Goal: Task Accomplishment & Management: Manage account settings

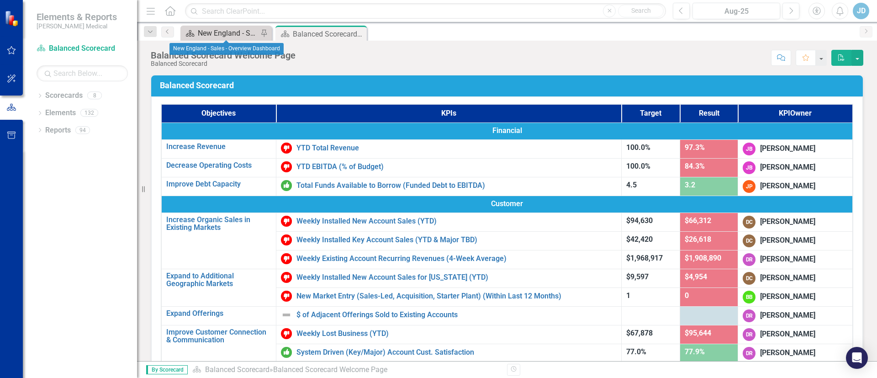
click at [208, 32] on div "New England - Sales - Overview Dashboard" at bounding box center [228, 32] width 60 height 11
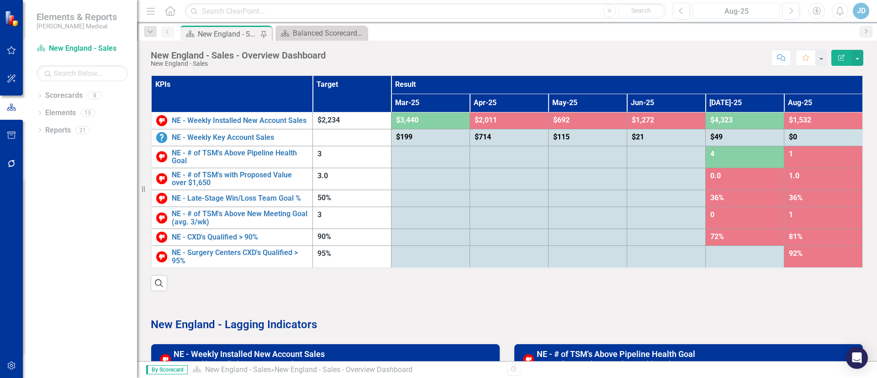
click at [737, 13] on div "Aug-25" at bounding box center [736, 11] width 81 height 11
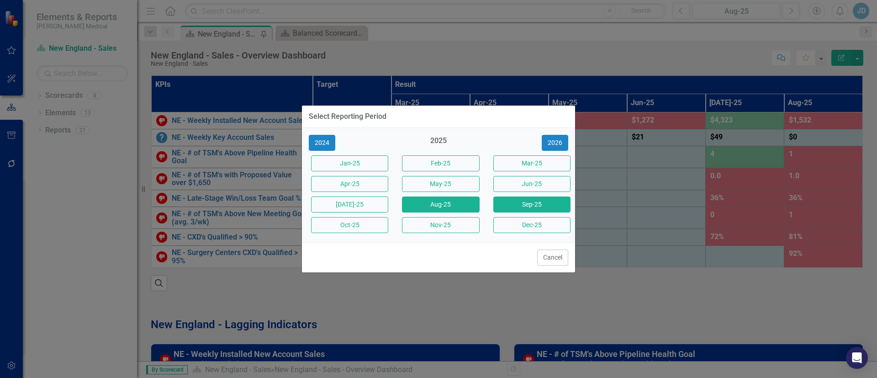
click at [529, 208] on button "Sep-25" at bounding box center [531, 204] width 77 height 16
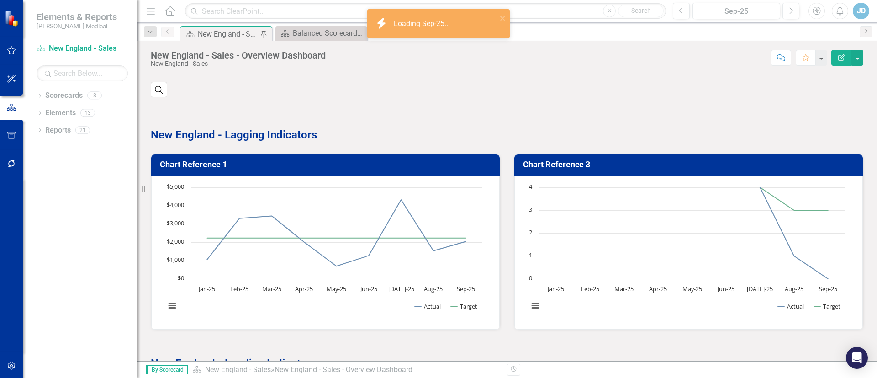
click at [673, 90] on div "Search ‹ Previous › Next" at bounding box center [507, 86] width 713 height 22
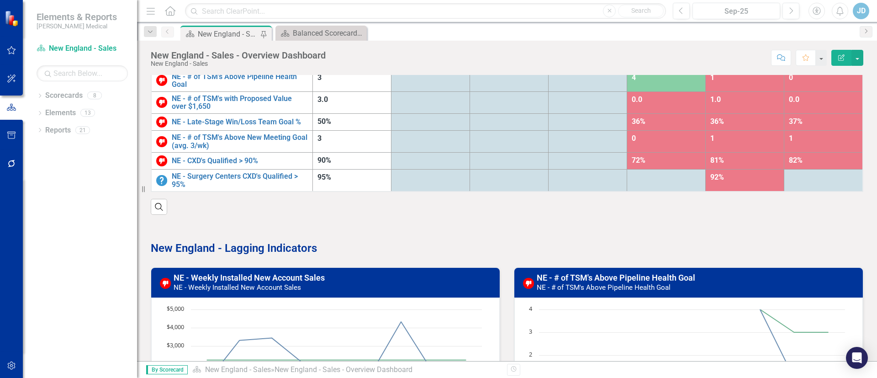
scroll to position [137, 0]
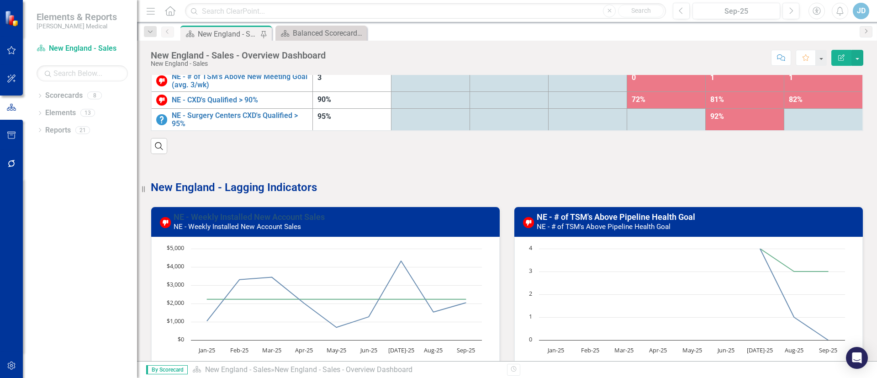
click at [282, 216] on link "NE - Weekly Installed New Account Sales" at bounding box center [249, 217] width 151 height 10
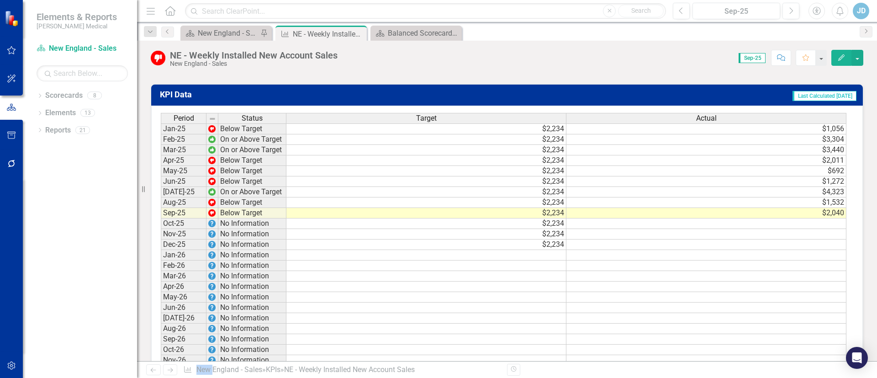
scroll to position [957, 0]
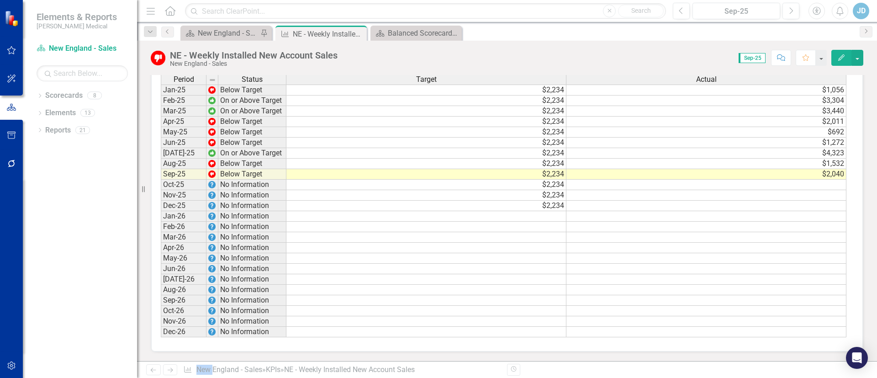
click at [832, 175] on td "$2,040" at bounding box center [706, 174] width 280 height 11
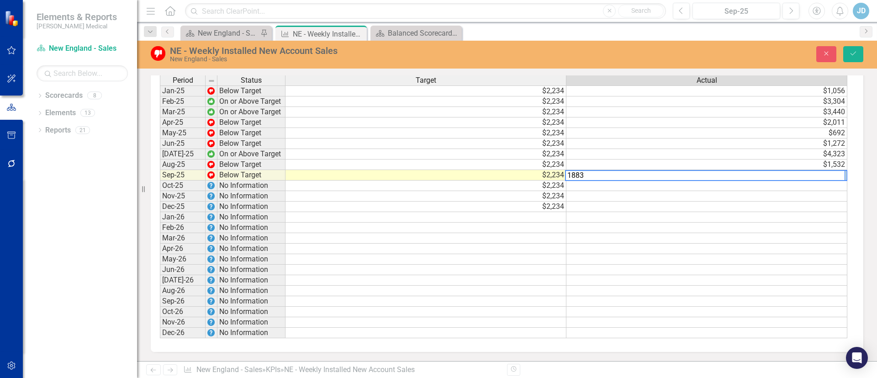
type textarea "1883."
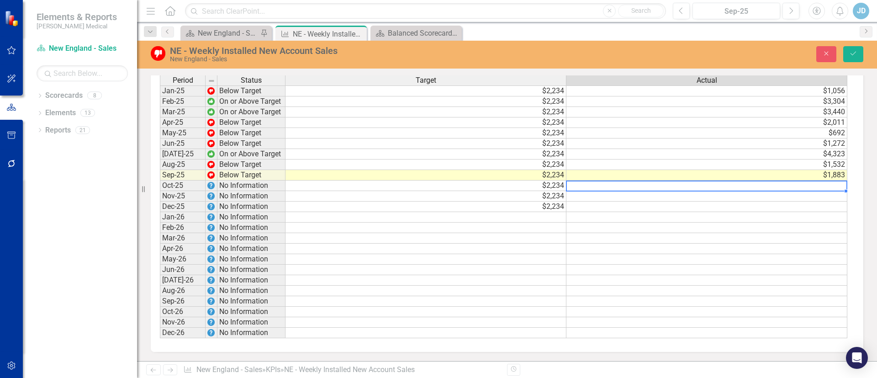
click at [786, 300] on td at bounding box center [706, 301] width 281 height 11
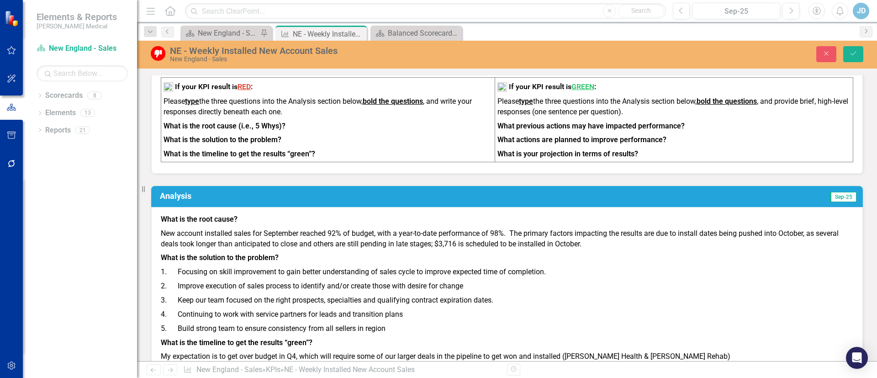
scroll to position [0, 0]
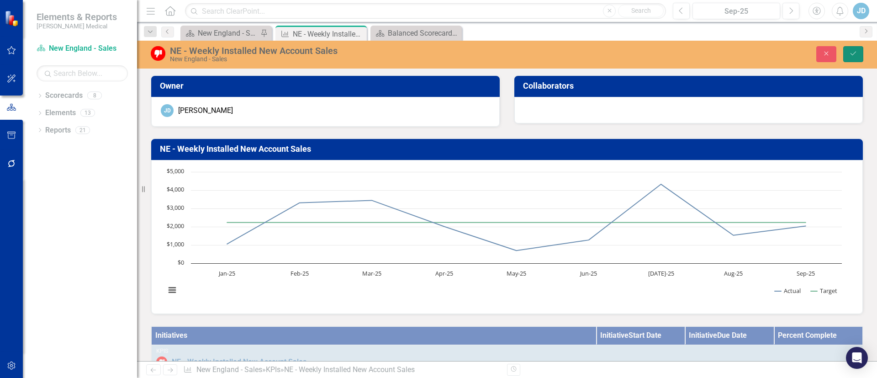
click at [851, 53] on icon "Save" at bounding box center [853, 53] width 8 height 6
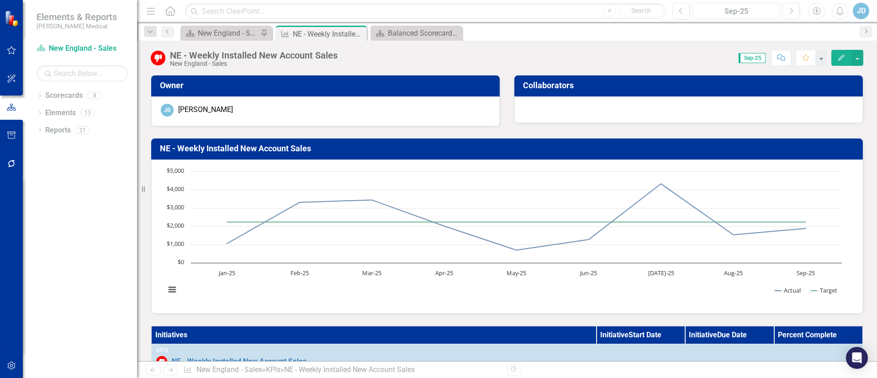
click at [738, 13] on div "Sep-25" at bounding box center [736, 11] width 81 height 11
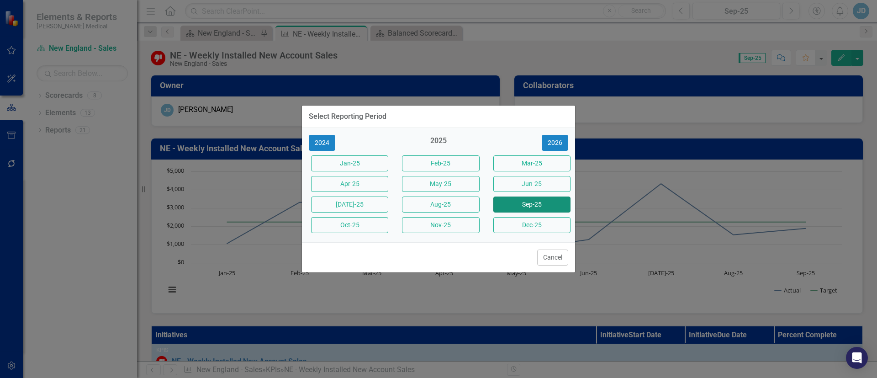
click at [542, 201] on button "Sep-25" at bounding box center [531, 204] width 77 height 16
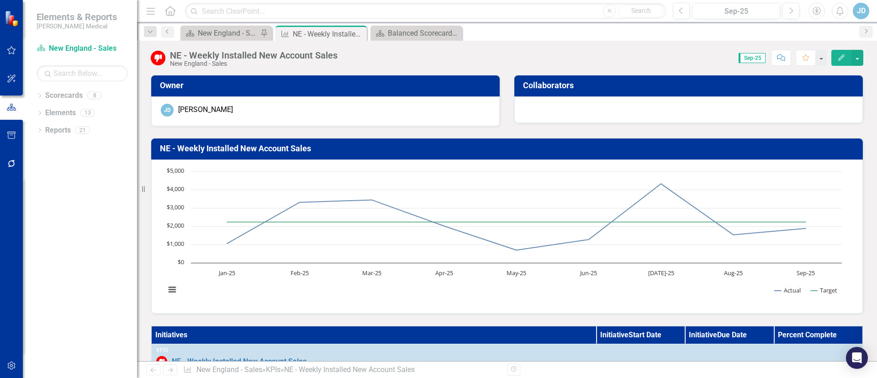
click at [681, 50] on div "Score: 0.00 Sep-25 Completed Comment Favorite Edit" at bounding box center [602, 58] width 521 height 16
click at [861, 10] on div "JD" at bounding box center [861, 11] width 16 height 16
click at [692, 53] on div "Score: 0.00 Sep-25 Completed Comment Favorite Edit" at bounding box center [602, 58] width 521 height 16
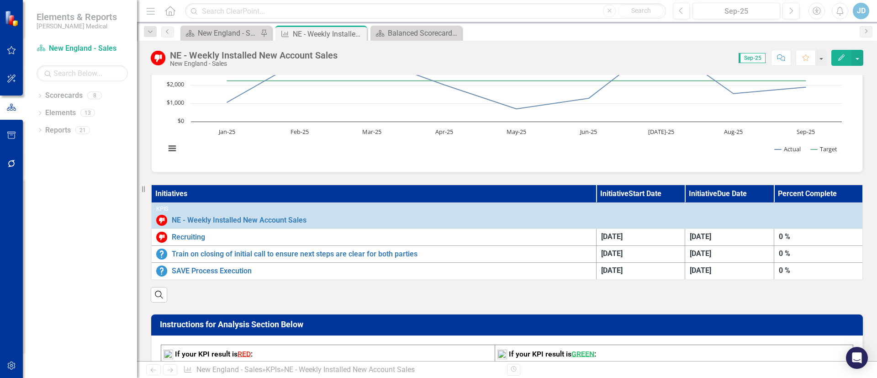
scroll to position [135, 0]
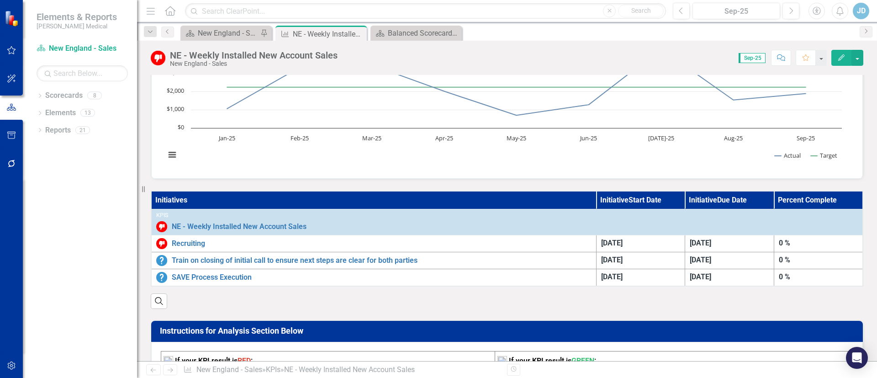
click at [840, 56] on icon "Edit" at bounding box center [841, 57] width 8 height 6
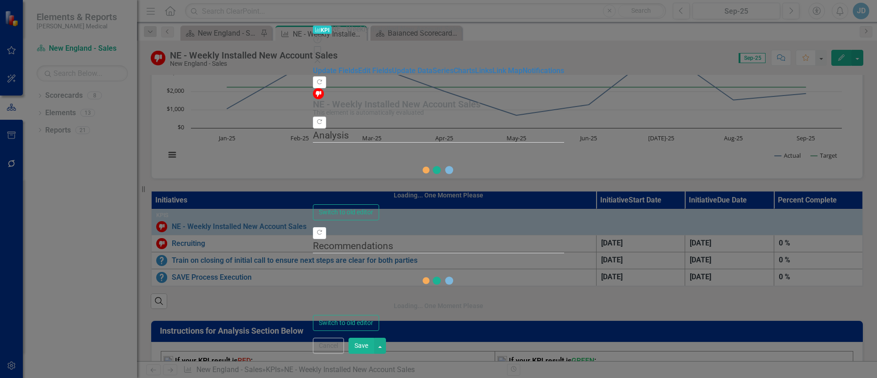
click at [322, 57] on icon "Close" at bounding box center [317, 60] width 9 height 7
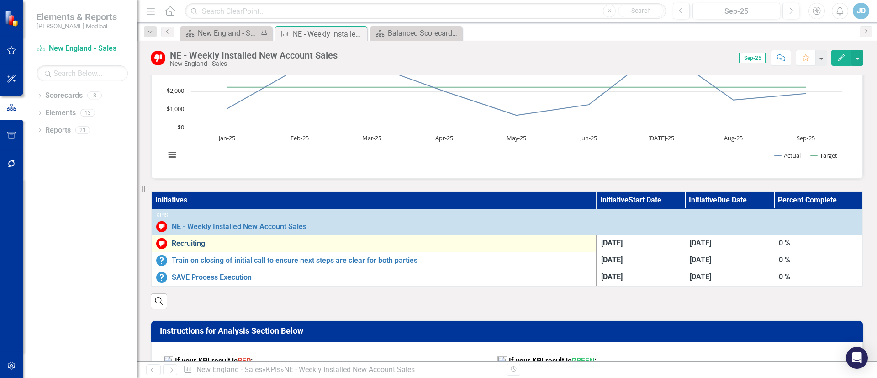
scroll to position [0, 0]
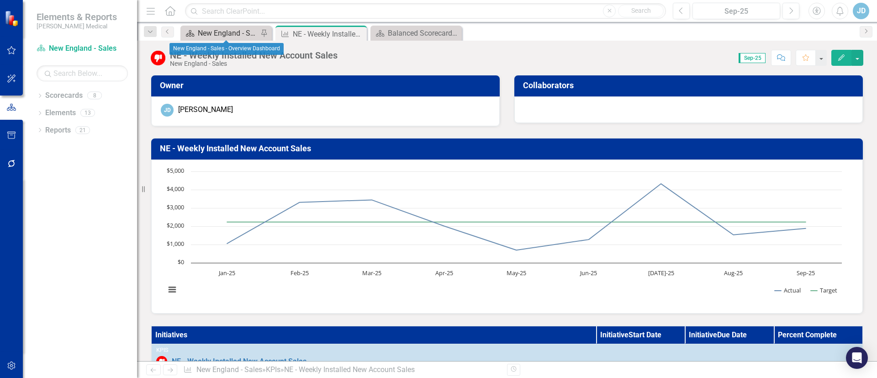
click at [210, 31] on div "New England - Sales - Overview Dashboard" at bounding box center [228, 32] width 60 height 11
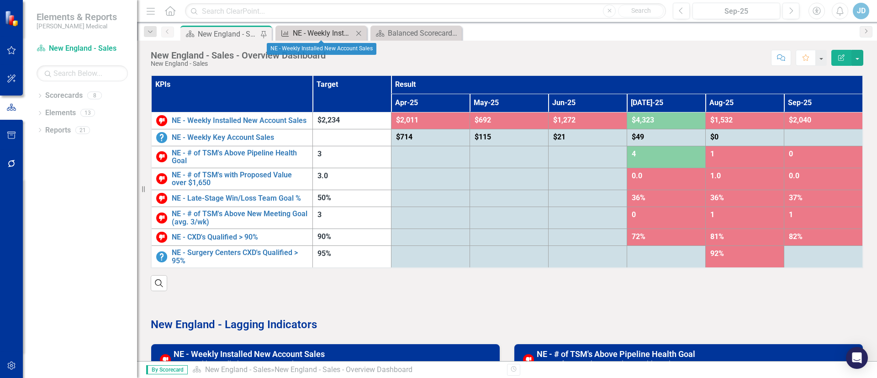
click at [305, 34] on div "NE - Weekly Installed New Account Sales" at bounding box center [323, 32] width 60 height 11
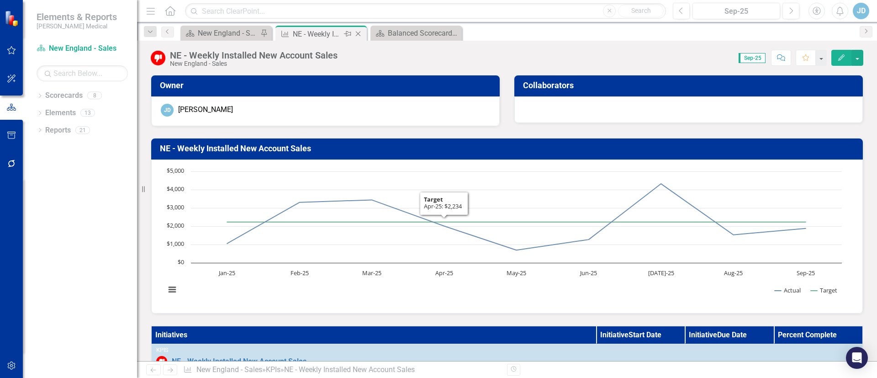
click at [311, 35] on div "NE - Weekly Installed New Account Sales" at bounding box center [317, 33] width 49 height 11
click at [201, 30] on div "New England - Sales - Overview Dashboard" at bounding box center [228, 32] width 60 height 11
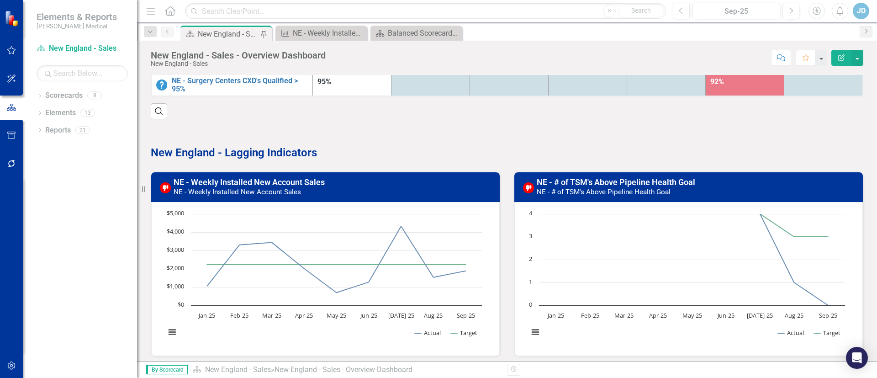
scroll to position [206, 0]
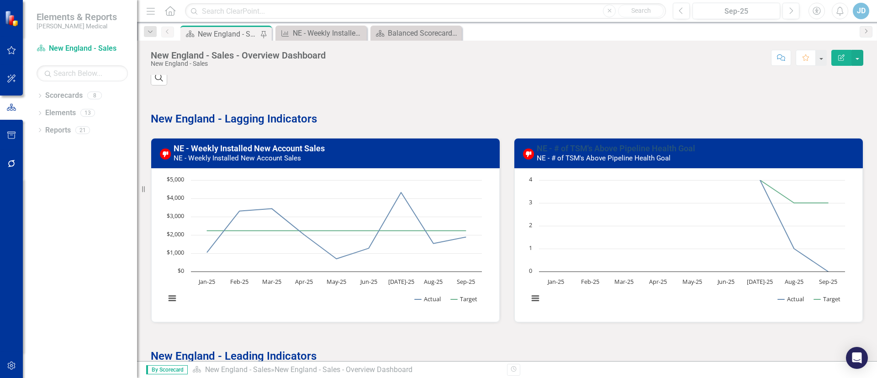
click at [608, 147] on link "NE - # of TSM's Above Pipeline Health Goal" at bounding box center [616, 148] width 159 height 10
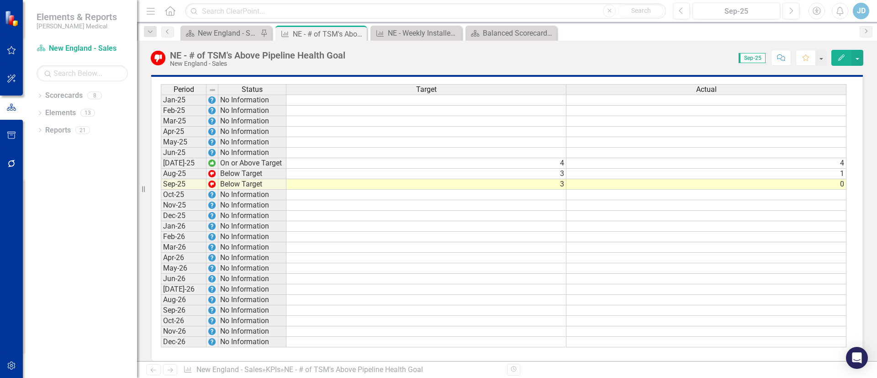
scroll to position [685, 0]
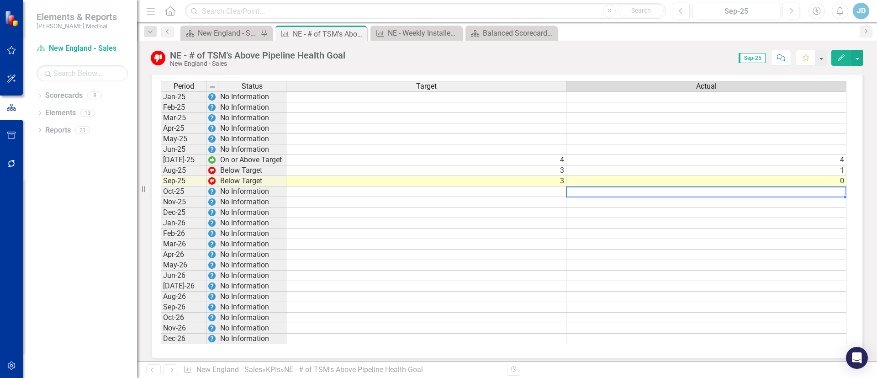
click at [161, 188] on div "Period Status Target Actual Jan-25 No Information Feb-25 No Information Mar-25 …" at bounding box center [161, 212] width 0 height 263
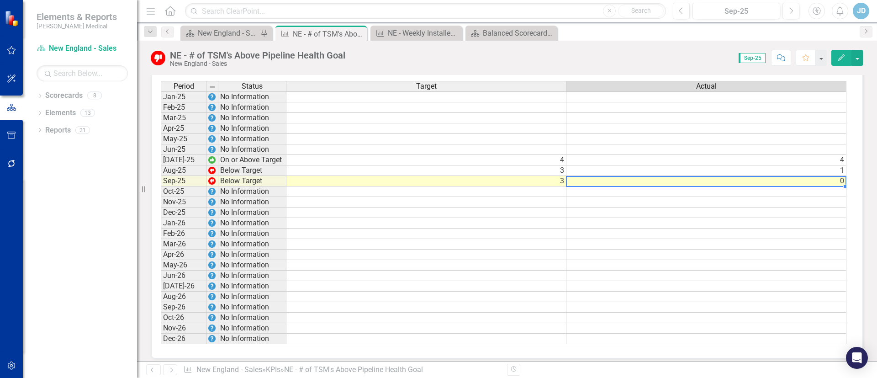
click at [728, 183] on td "0" at bounding box center [706, 181] width 280 height 11
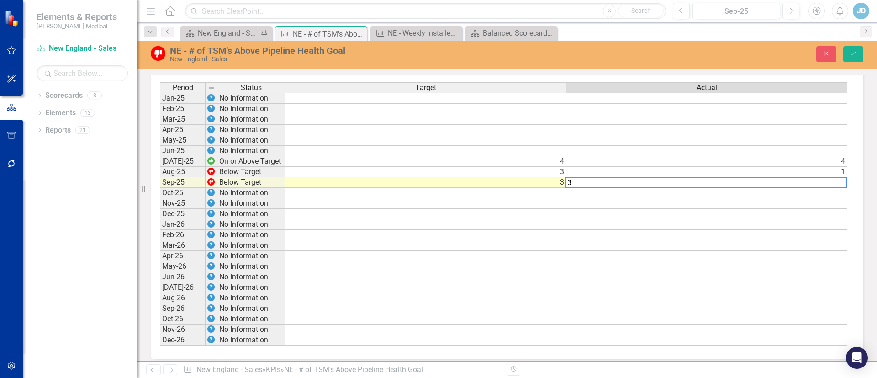
type textarea "3"
click at [735, 259] on td at bounding box center [706, 256] width 281 height 11
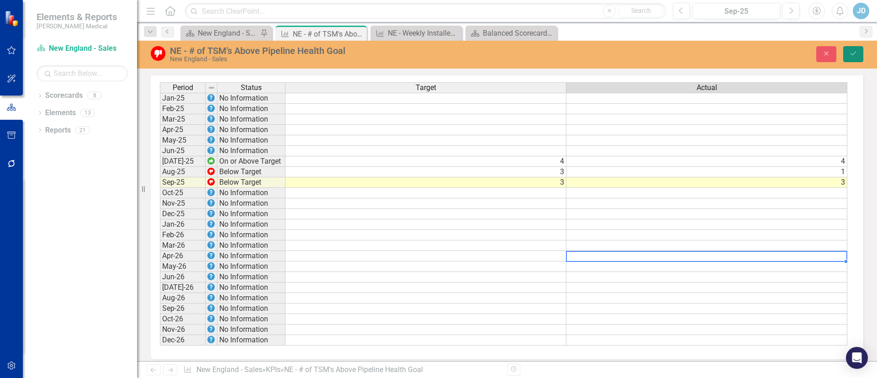
click at [852, 53] on icon "Save" at bounding box center [853, 53] width 8 height 6
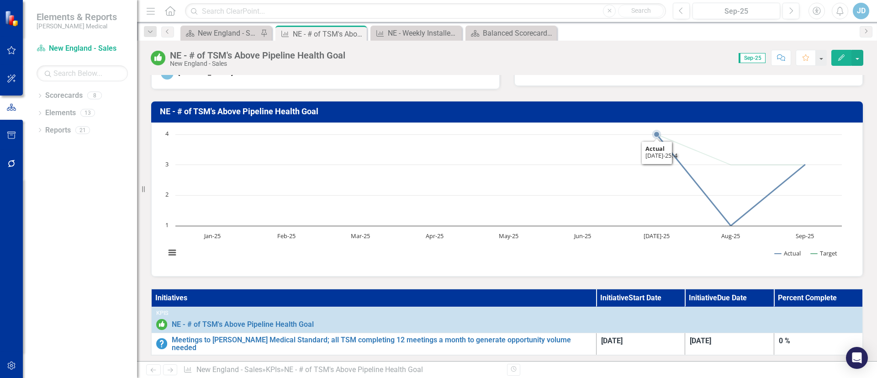
scroll to position [69, 0]
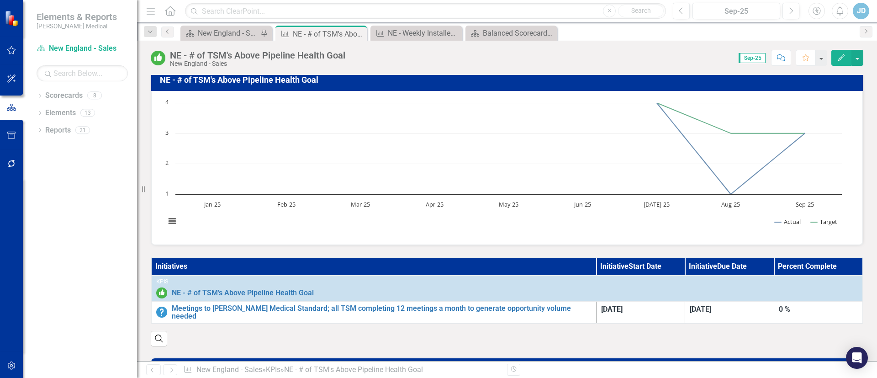
click at [844, 55] on icon "Edit" at bounding box center [841, 57] width 8 height 6
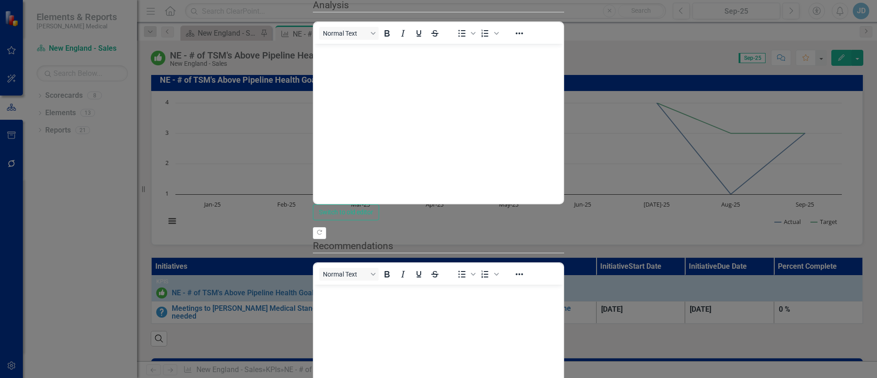
scroll to position [0, 0]
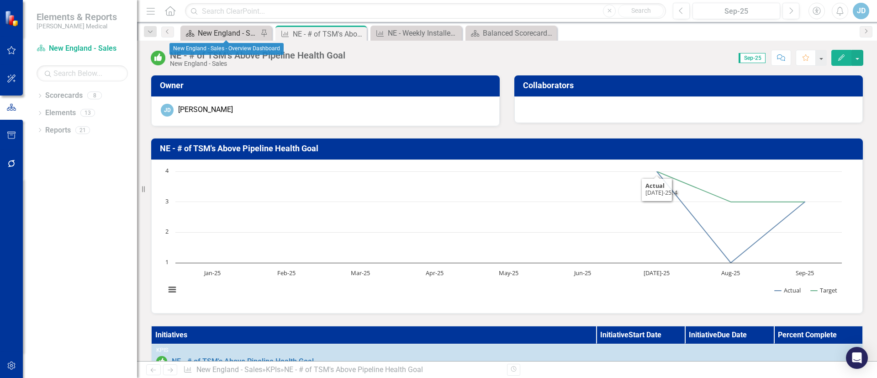
click at [214, 29] on div "New England - Sales - Overview Dashboard" at bounding box center [228, 32] width 60 height 11
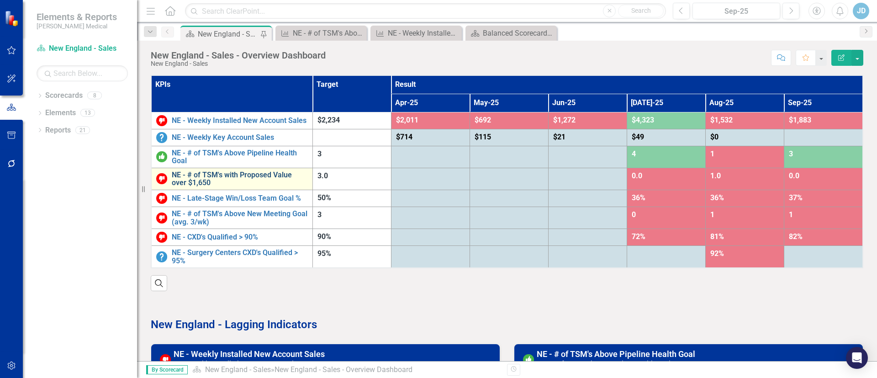
click at [240, 175] on link "NE - # of TSM's with Proposed Value over $1,650" at bounding box center [240, 179] width 136 height 16
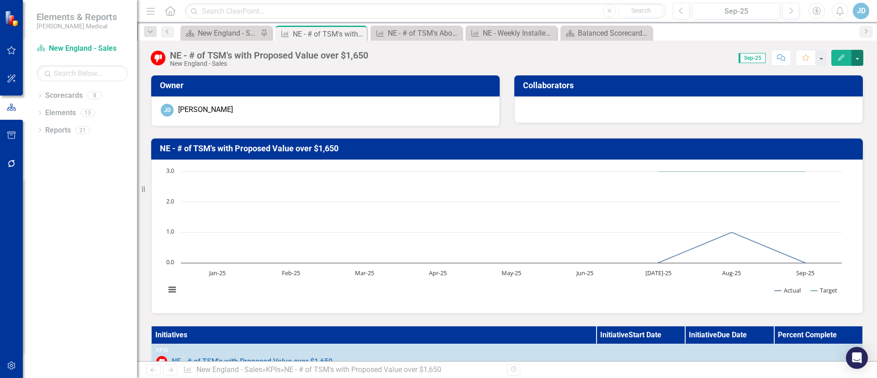
click at [852, 56] on button "button" at bounding box center [857, 58] width 12 height 16
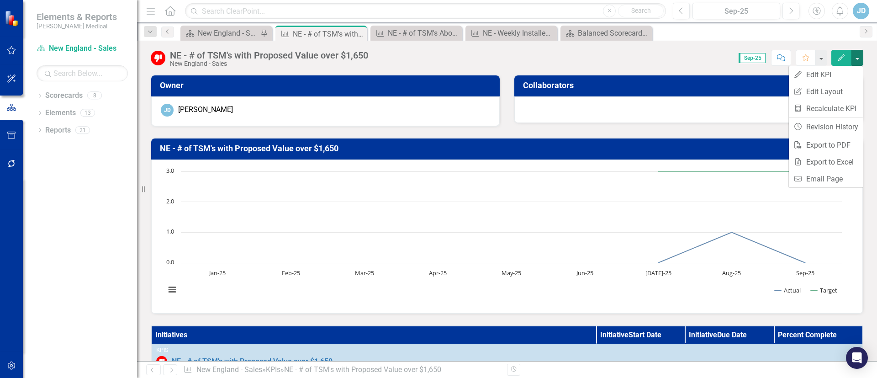
click at [654, 52] on div "Score: N/A Sep-25 Completed Comment Favorite Edit" at bounding box center [618, 58] width 491 height 16
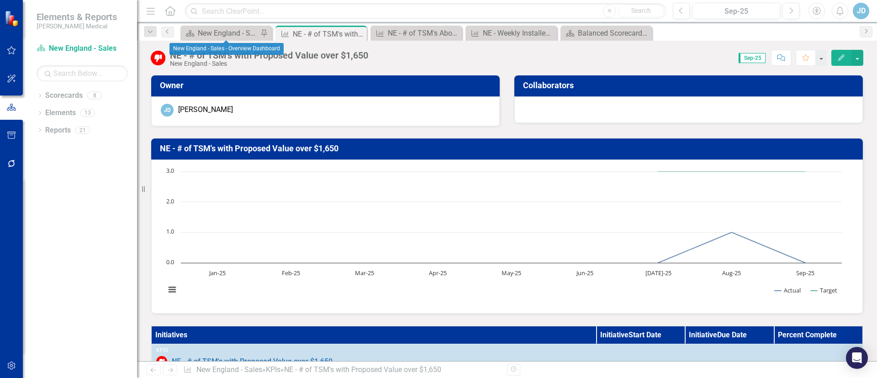
drag, startPoint x: 214, startPoint y: 26, endPoint x: 222, endPoint y: 25, distance: 8.7
click at [215, 26] on div "Scorecard [GEOGRAPHIC_DATA] - Sales - Overview Dashboard Pin" at bounding box center [225, 33] width 91 height 15
click at [218, 29] on div "New England - Sales - Overview Dashboard" at bounding box center [228, 32] width 60 height 11
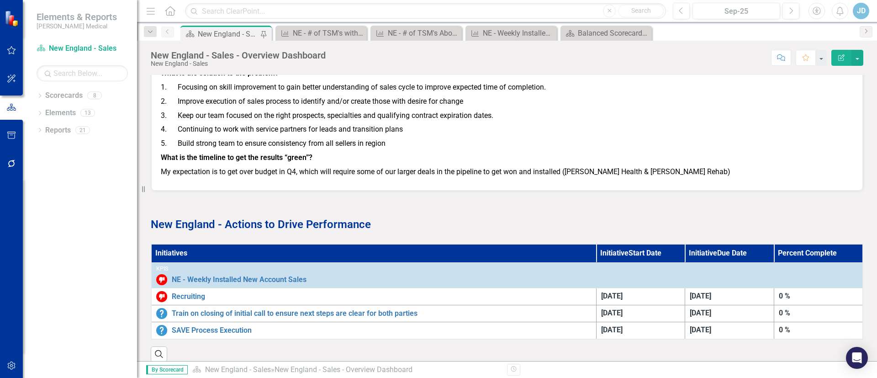
scroll to position [1094, 0]
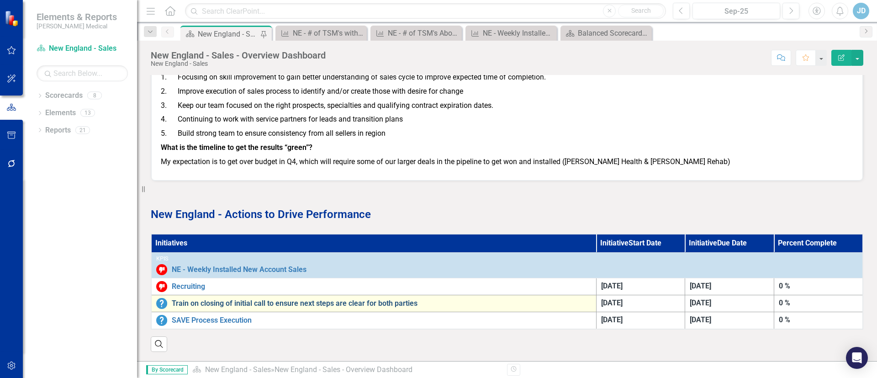
click at [217, 299] on link "Train on closing of initial call to ensure next steps are clear for both parties" at bounding box center [382, 303] width 420 height 8
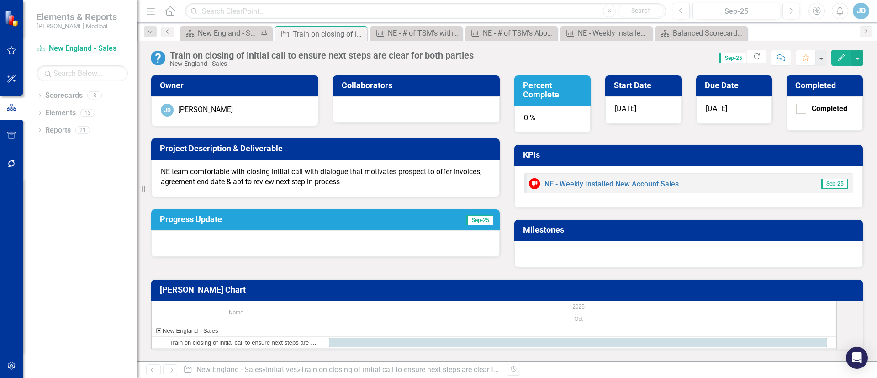
click at [298, 183] on p "NE team comfortable with closing initial call with dialogue that motivates pros…" at bounding box center [325, 177] width 329 height 21
click at [842, 55] on icon "button" at bounding box center [841, 57] width 6 height 6
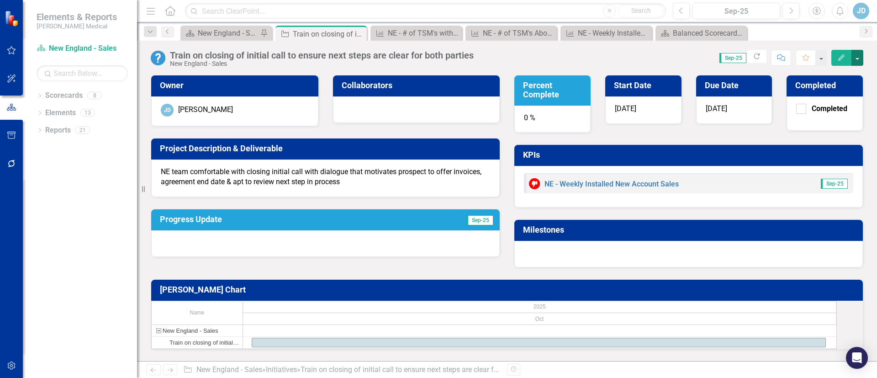
click at [858, 61] on button "button" at bounding box center [857, 58] width 12 height 16
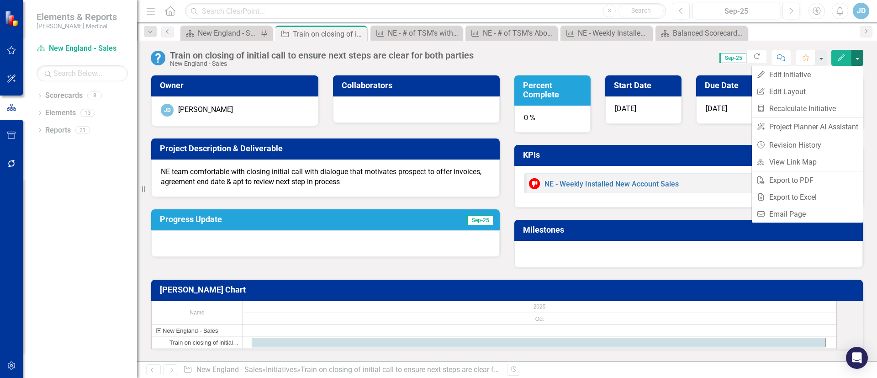
click at [659, 58] on div "Score: 0.00 Sep-25 Completed Refresh Comment Favorite Edit" at bounding box center [670, 58] width 385 height 16
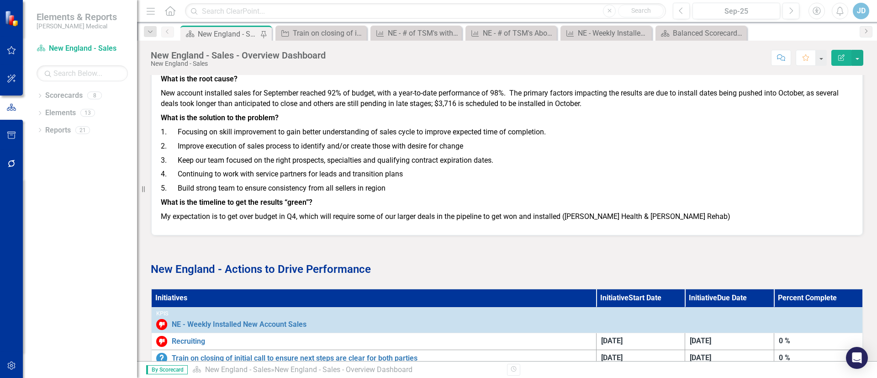
scroll to position [1094, 0]
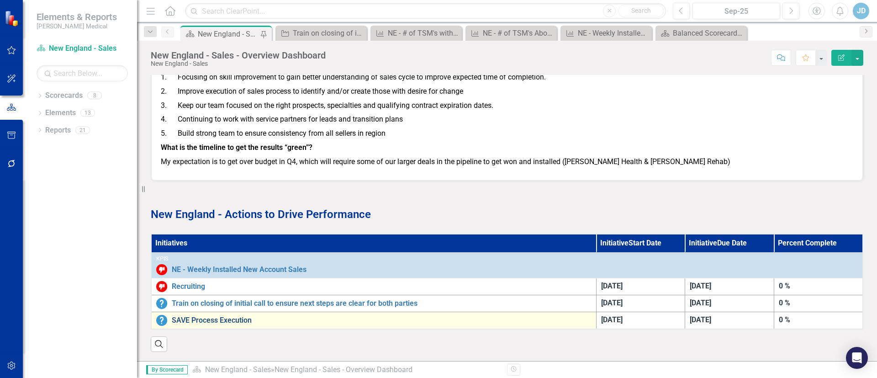
click at [207, 316] on link "SAVE Process Execution" at bounding box center [382, 320] width 420 height 8
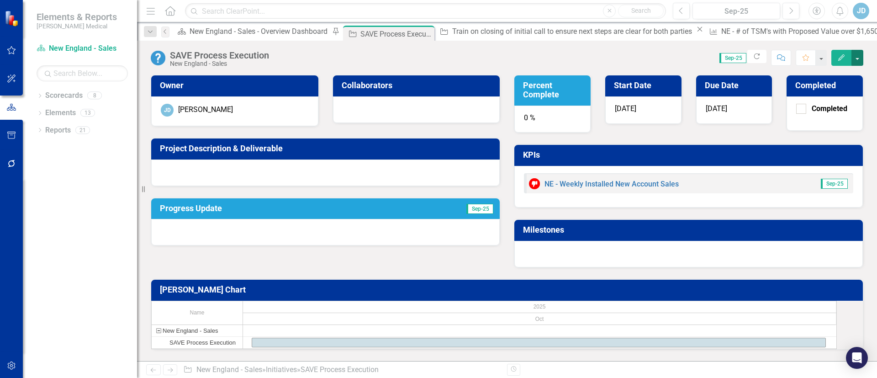
click at [860, 62] on button "button" at bounding box center [857, 58] width 12 height 16
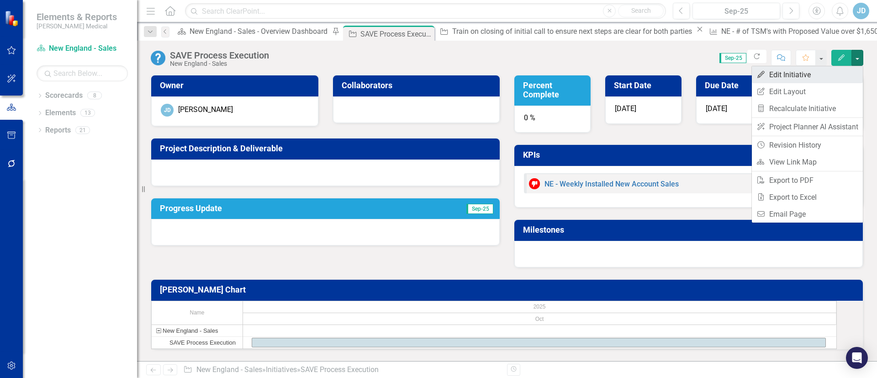
click at [791, 75] on link "Edit Edit Initiative" at bounding box center [807, 74] width 111 height 17
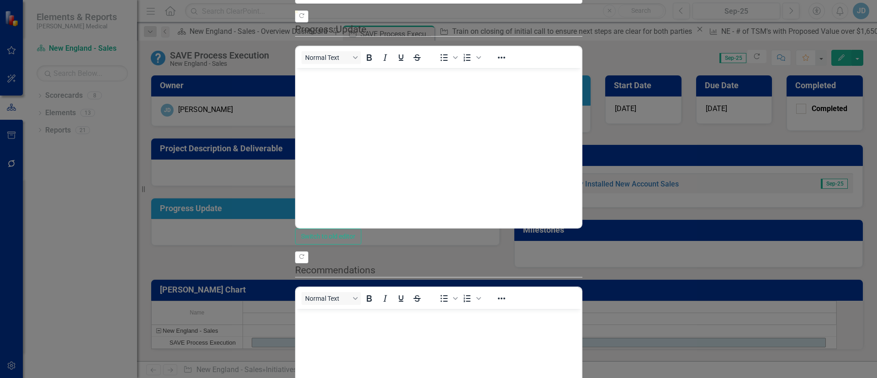
click at [534, 149] on body "Rich Text Area. Press ALT-0 for help." at bounding box center [438, 136] width 285 height 137
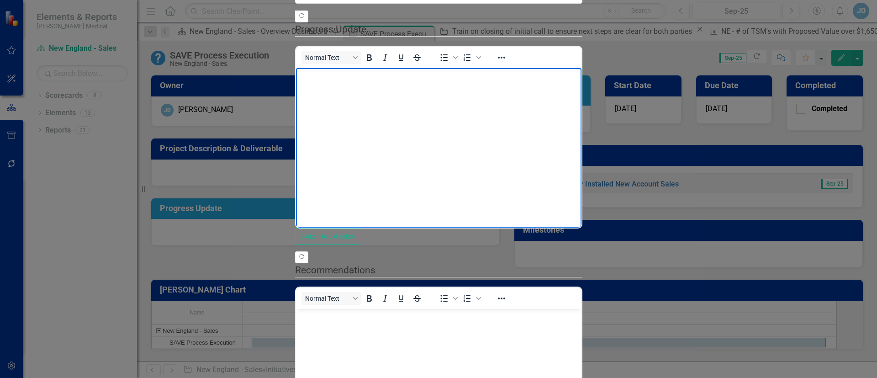
click at [530, 146] on body "Rich Text Area. Press ALT-0 for help." at bounding box center [438, 136] width 285 height 137
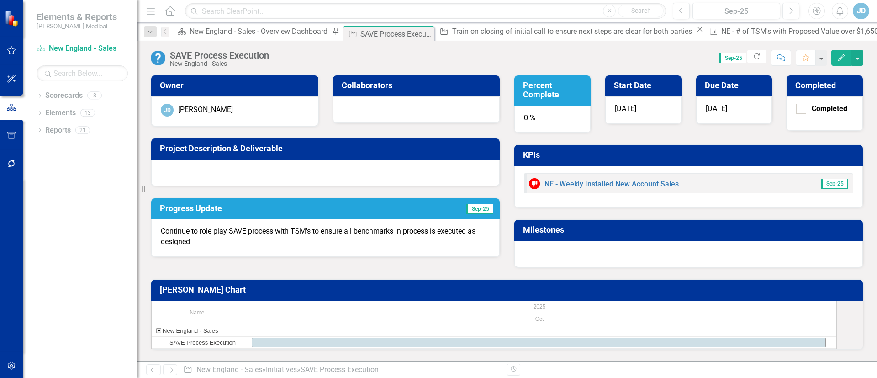
click at [274, 167] on div at bounding box center [325, 172] width 349 height 26
click at [267, 144] on h3 "Project Description & Deliverable" at bounding box center [327, 148] width 334 height 9
click at [843, 59] on icon "Edit" at bounding box center [841, 57] width 8 height 6
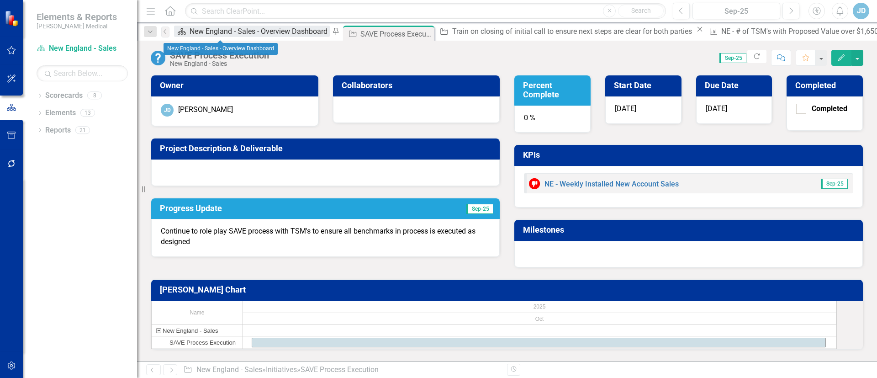
click at [217, 30] on div "New England - Sales - Overview Dashboard" at bounding box center [260, 31] width 140 height 11
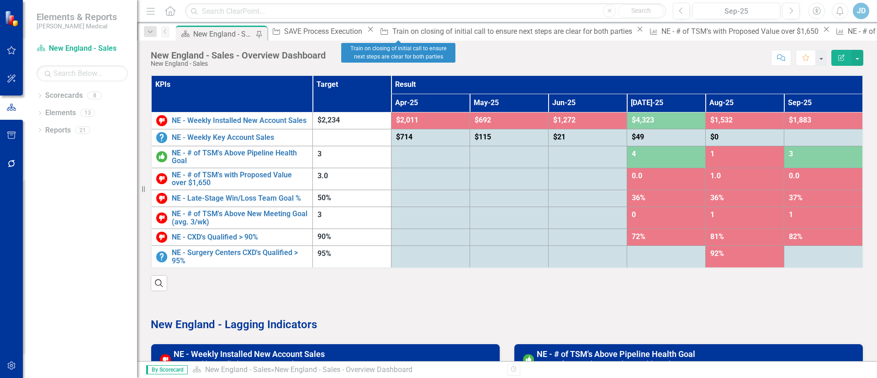
click at [635, 33] on icon "Close" at bounding box center [639, 29] width 9 height 7
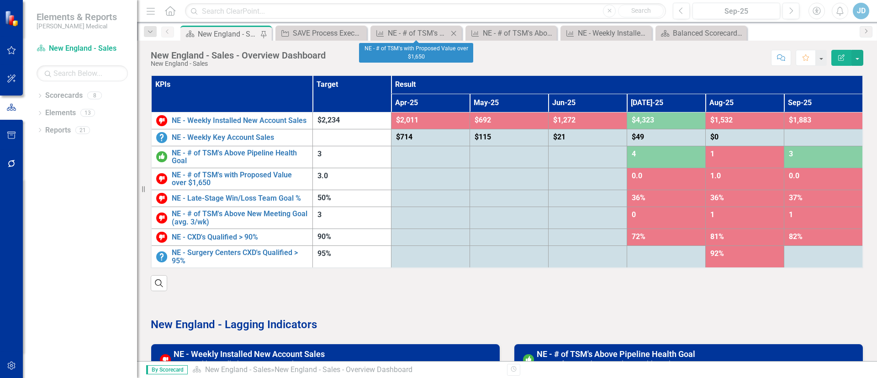
click at [454, 32] on icon at bounding box center [453, 33] width 5 height 5
click at [456, 33] on icon "Close" at bounding box center [453, 33] width 9 height 7
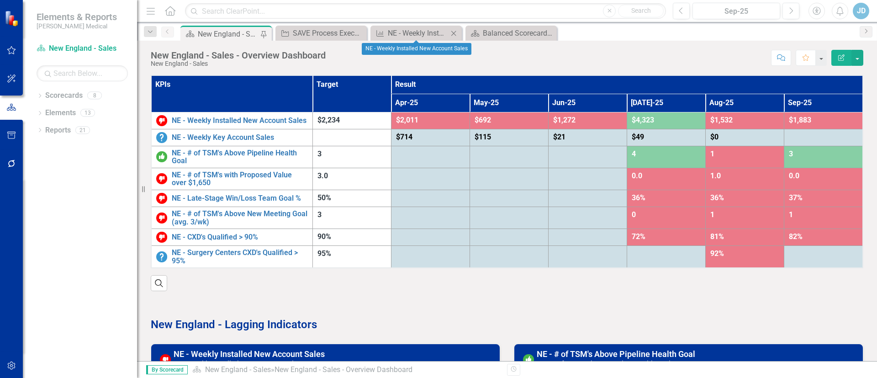
click at [455, 33] on icon at bounding box center [453, 33] width 5 height 5
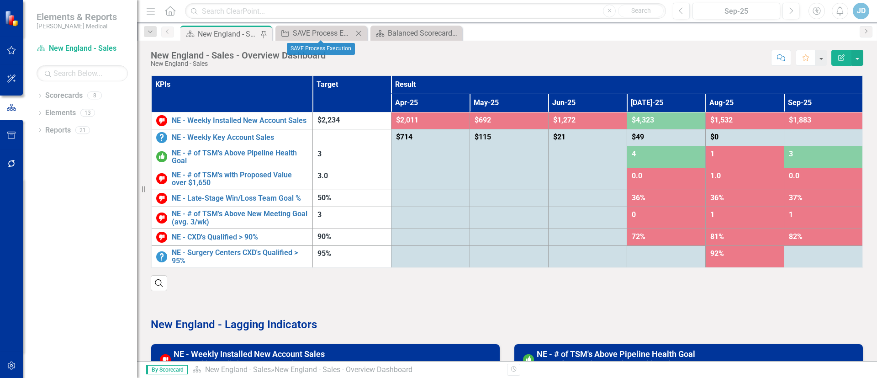
click at [357, 34] on icon "Close" at bounding box center [358, 33] width 9 height 7
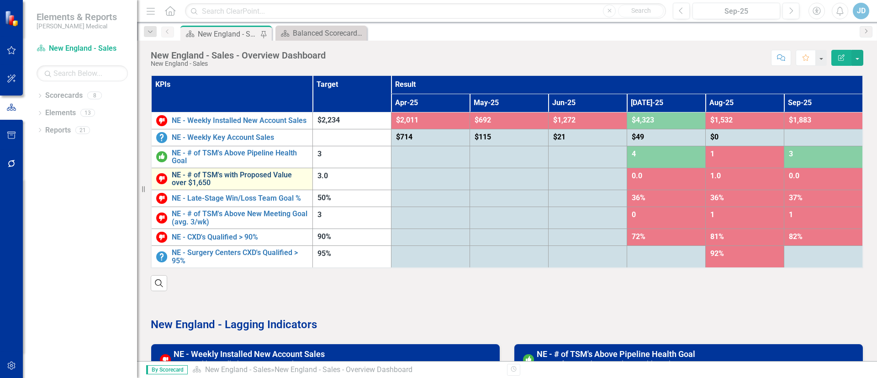
click at [274, 176] on link "NE - # of TSM's with Proposed Value over $1,650" at bounding box center [240, 179] width 136 height 16
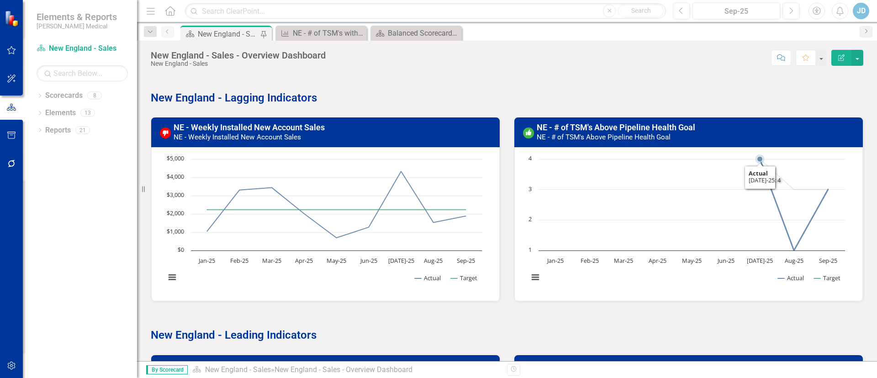
scroll to position [206, 0]
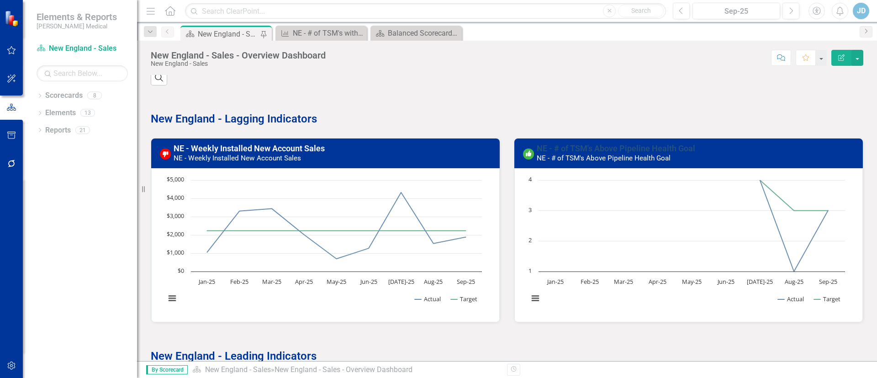
click at [638, 146] on link "NE - # of TSM's Above Pipeline Health Goal" at bounding box center [616, 148] width 159 height 10
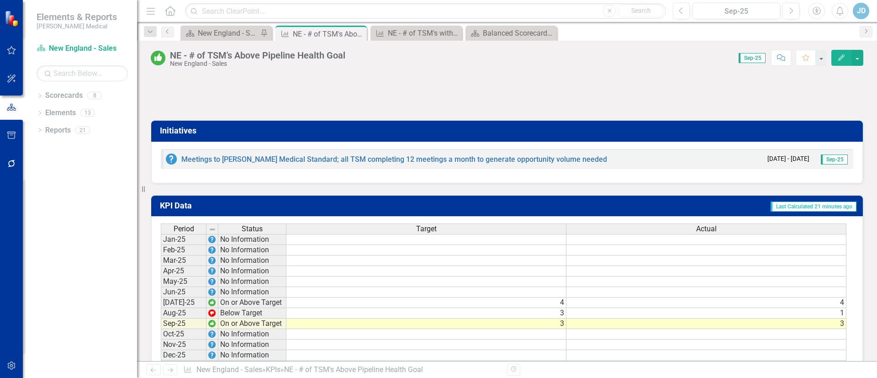
scroll to position [617, 0]
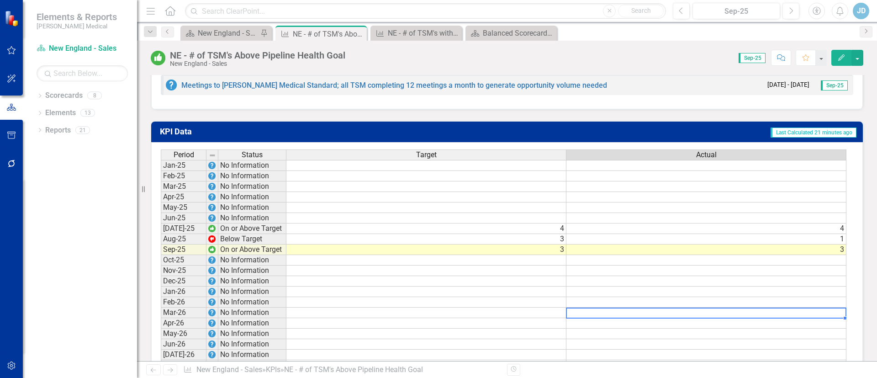
click at [621, 314] on td at bounding box center [706, 312] width 280 height 11
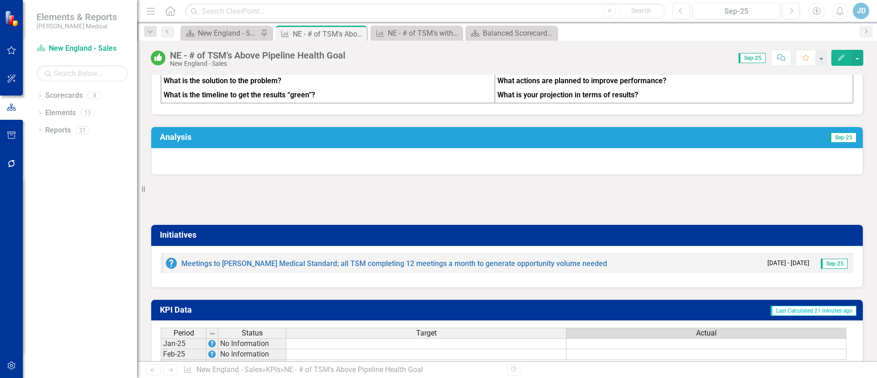
scroll to position [420, 0]
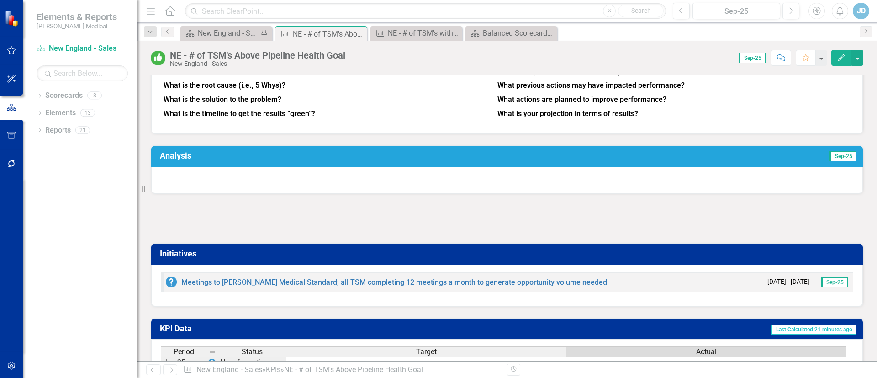
click at [845, 59] on icon "Edit" at bounding box center [841, 57] width 8 height 6
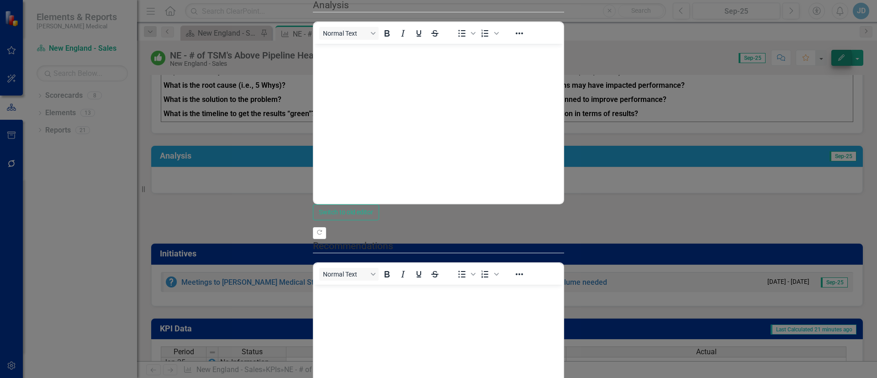
scroll to position [0, 0]
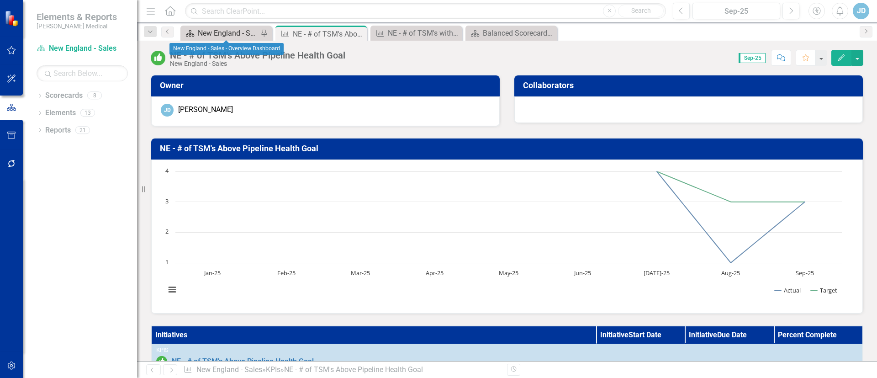
click at [214, 33] on div "New England - Sales - Overview Dashboard" at bounding box center [228, 32] width 60 height 11
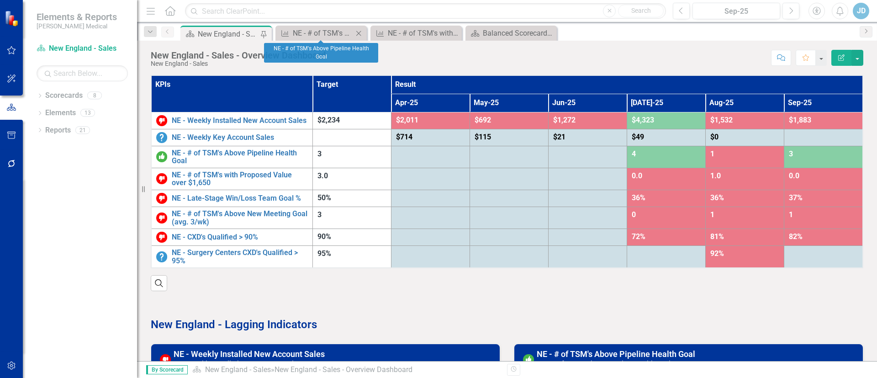
click at [357, 31] on icon "Close" at bounding box center [358, 33] width 9 height 7
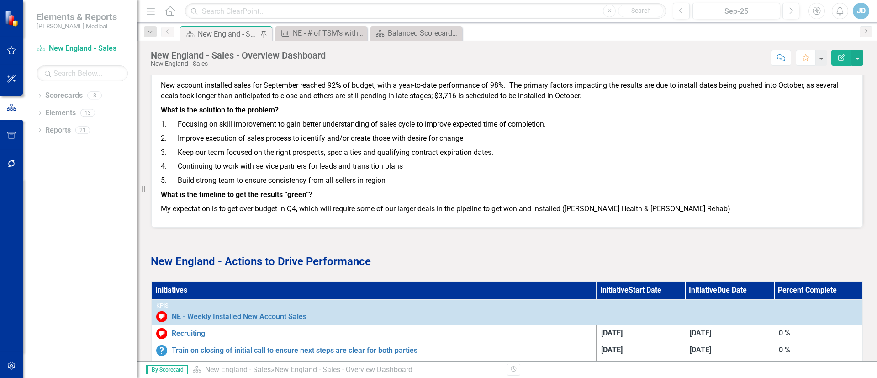
scroll to position [1094, 0]
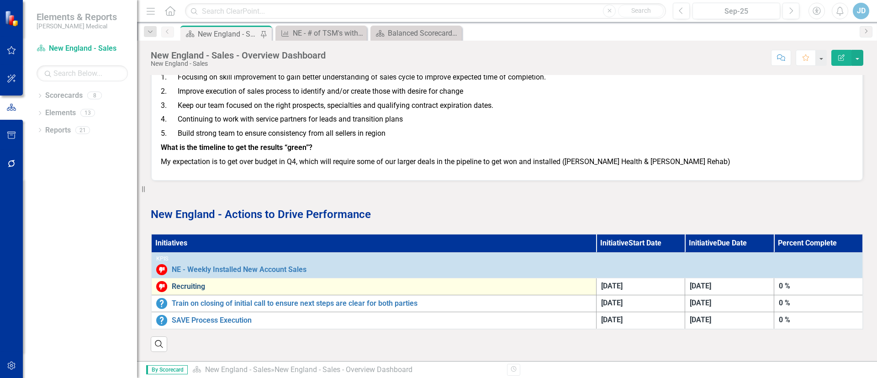
click at [192, 282] on link "Recruiting" at bounding box center [382, 286] width 420 height 8
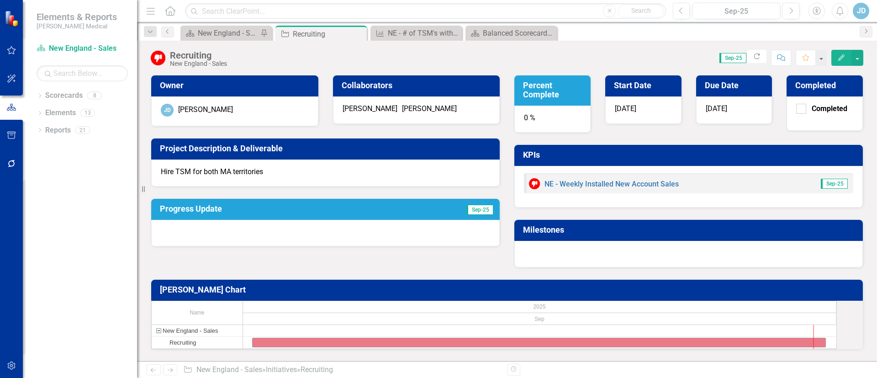
click at [204, 210] on h3 "Progress Update" at bounding box center [275, 208] width 231 height 9
click at [840, 62] on button "Edit" at bounding box center [841, 58] width 20 height 16
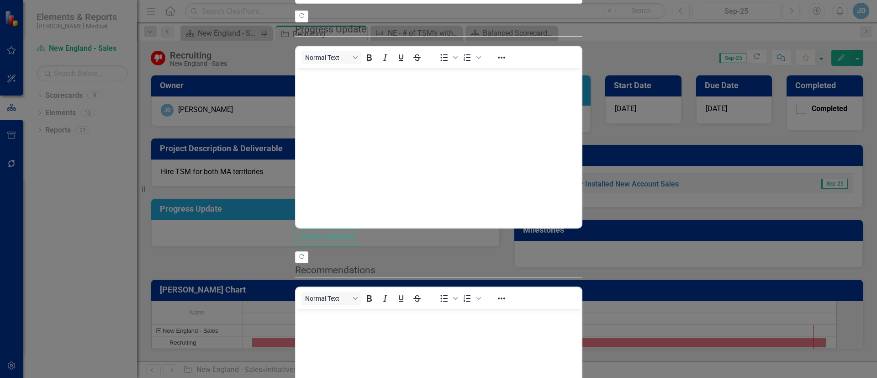
click at [529, 139] on body "Rich Text Area. Press ALT-0 for help." at bounding box center [438, 136] width 285 height 137
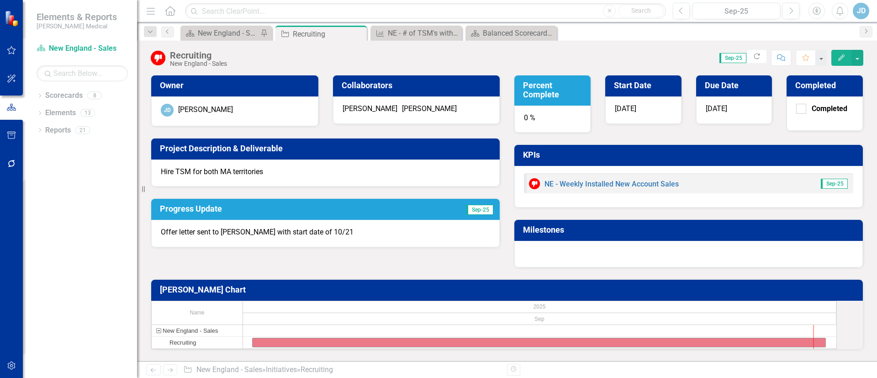
click at [533, 120] on div "0 %" at bounding box center [552, 119] width 76 height 27
click at [539, 95] on h3 "Percent Complete" at bounding box center [554, 90] width 62 height 18
drag, startPoint x: 521, startPoint y: 110, endPoint x: 526, endPoint y: 112, distance: 5.3
click at [521, 111] on div "0 %" at bounding box center [552, 119] width 76 height 27
click at [536, 93] on h3 "Percent Complete" at bounding box center [554, 90] width 62 height 18
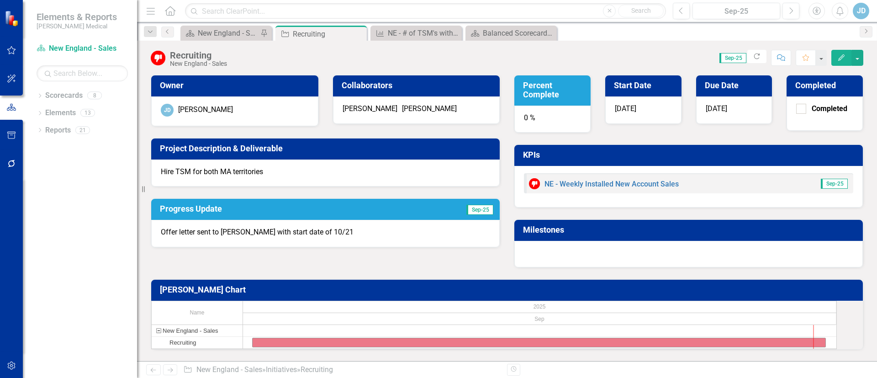
click at [536, 93] on h3 "Percent Complete" at bounding box center [554, 90] width 62 height 18
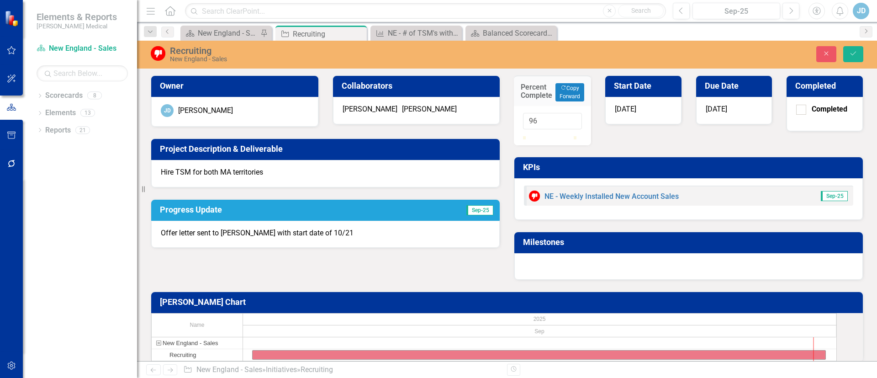
drag, startPoint x: 524, startPoint y: 147, endPoint x: 572, endPoint y: 153, distance: 48.8
click at [572, 136] on div at bounding box center [552, 136] width 59 height 0
type input "92"
click at [570, 136] on div at bounding box center [570, 136] width 0 height 0
click at [651, 150] on div "Percent Complete Copy Forward Copy Forward 92 Start Date [DATE] Due Date [DATE]…" at bounding box center [688, 172] width 363 height 216
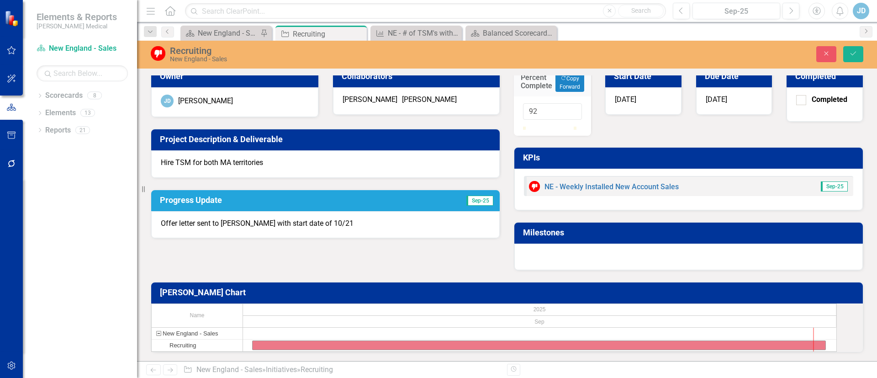
scroll to position [51, 0]
click at [848, 55] on button "Save" at bounding box center [853, 54] width 20 height 16
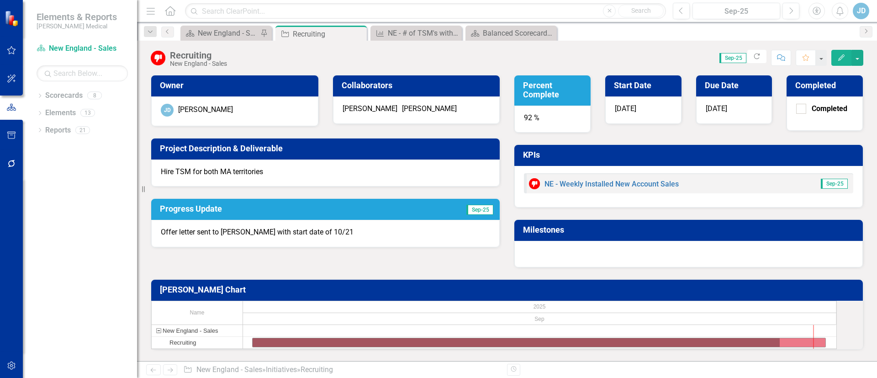
click at [846, 57] on button "Edit" at bounding box center [841, 58] width 20 height 16
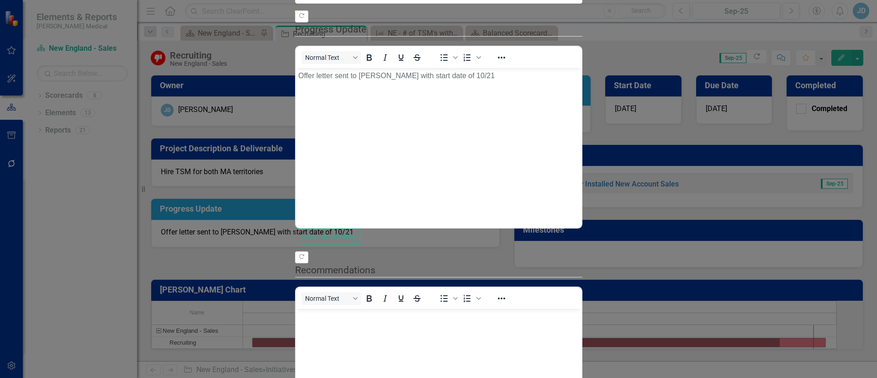
scroll to position [0, 0]
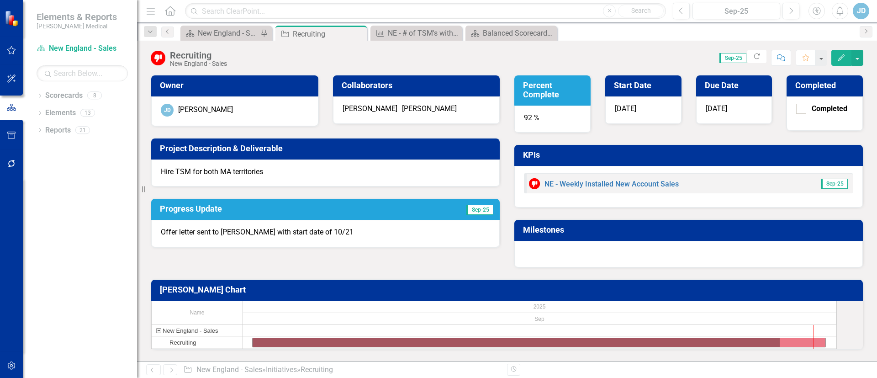
click at [846, 59] on button "Edit" at bounding box center [841, 58] width 20 height 16
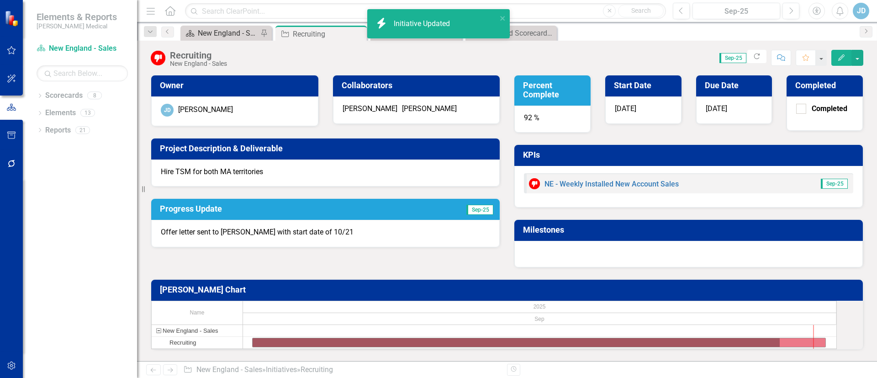
click at [217, 32] on div "New England - Sales - Overview Dashboard" at bounding box center [228, 32] width 60 height 11
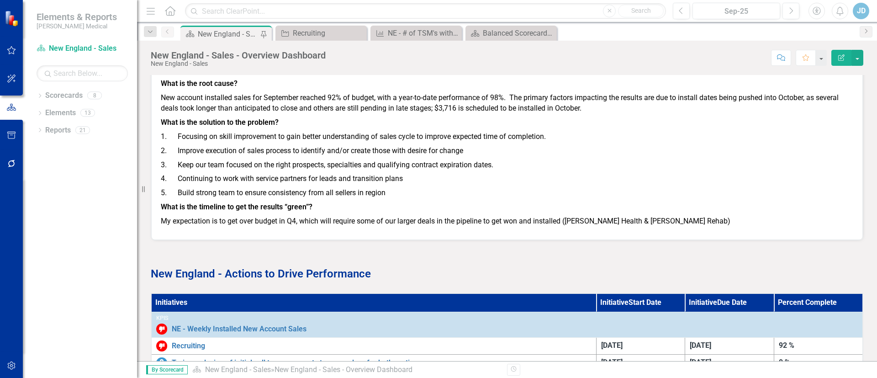
scroll to position [548, 0]
